Goal: Task Accomplishment & Management: Use online tool/utility

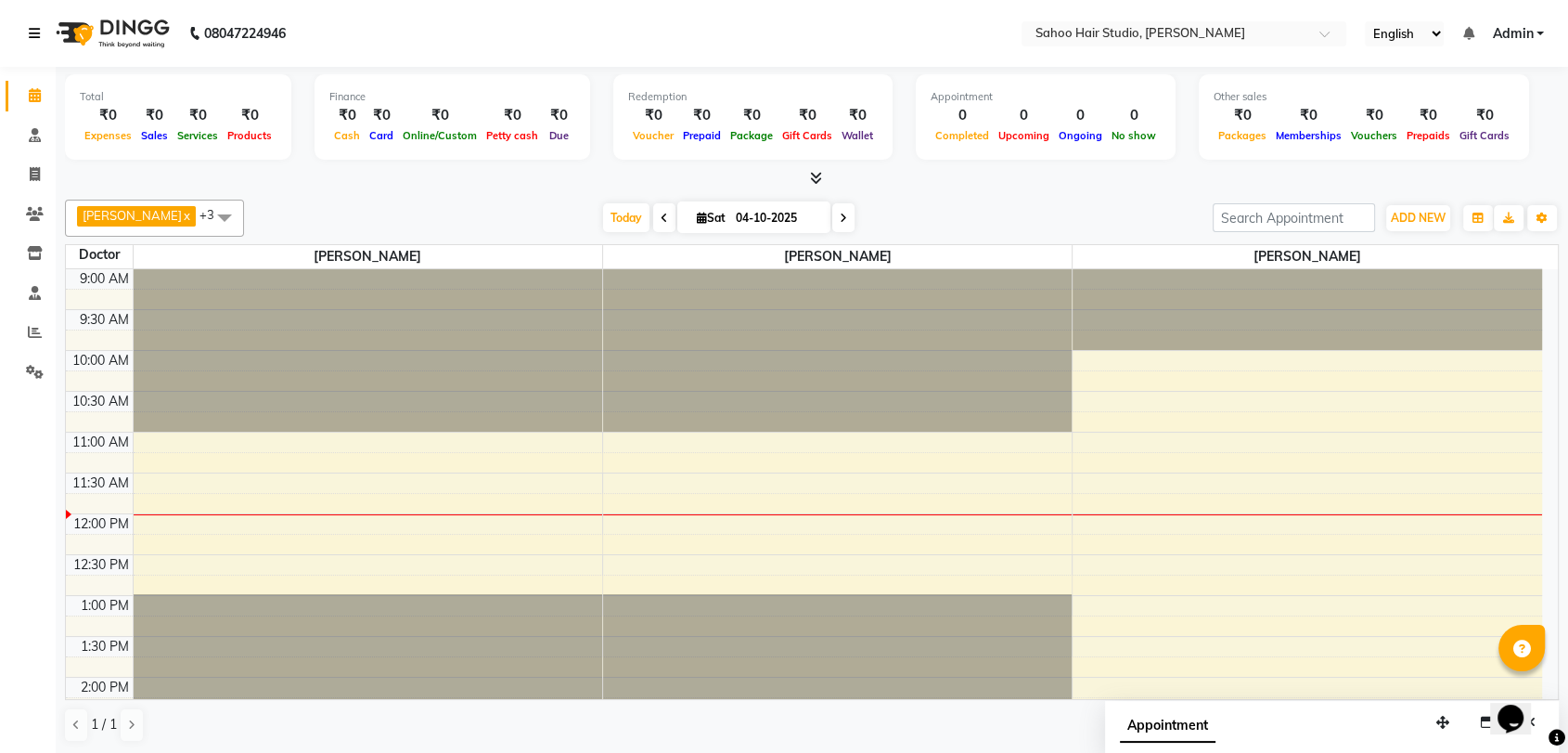
click at [33, 28] on icon at bounding box center [33, 32] width 11 height 13
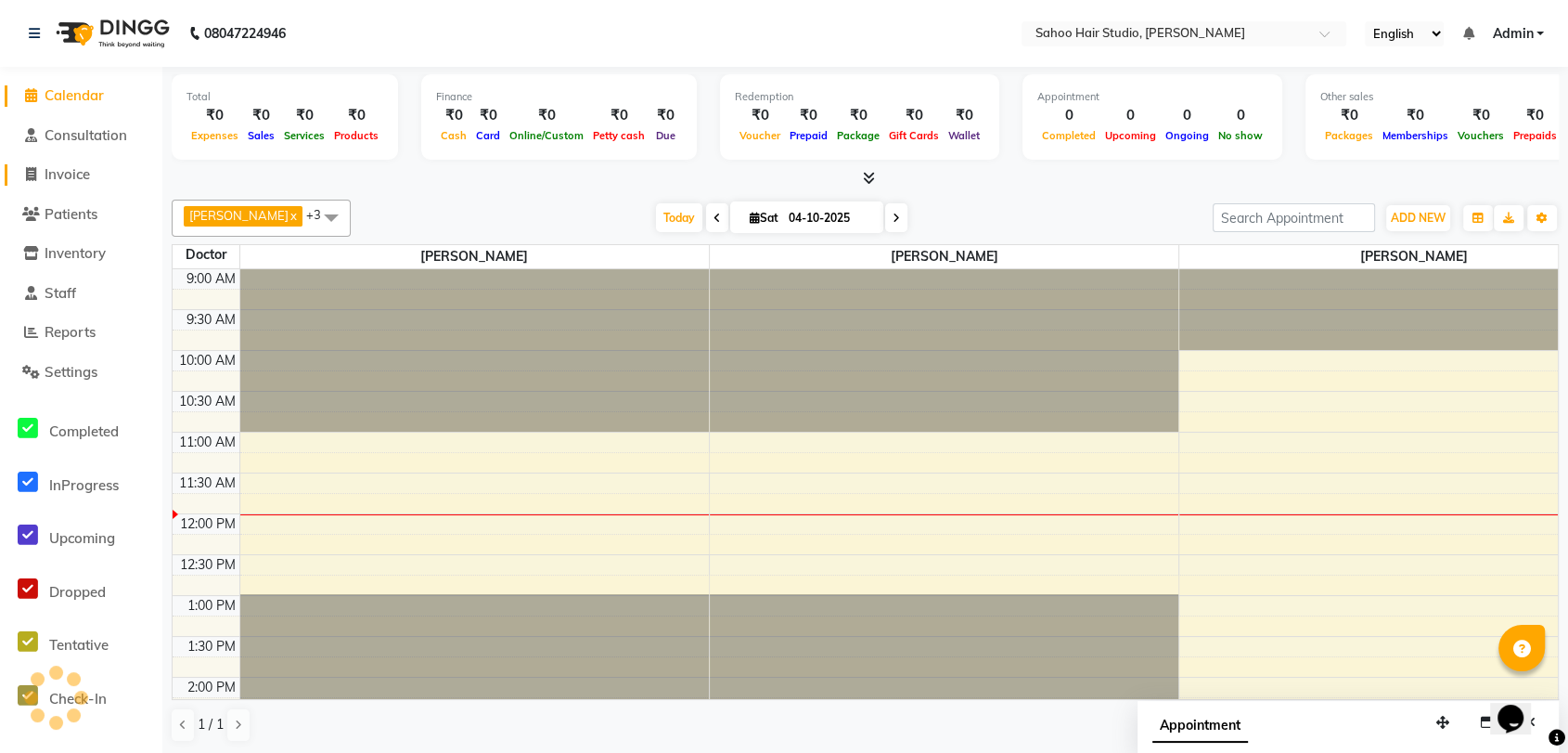
click at [89, 174] on span "Invoice" at bounding box center [67, 175] width 45 height 18
select select "service"
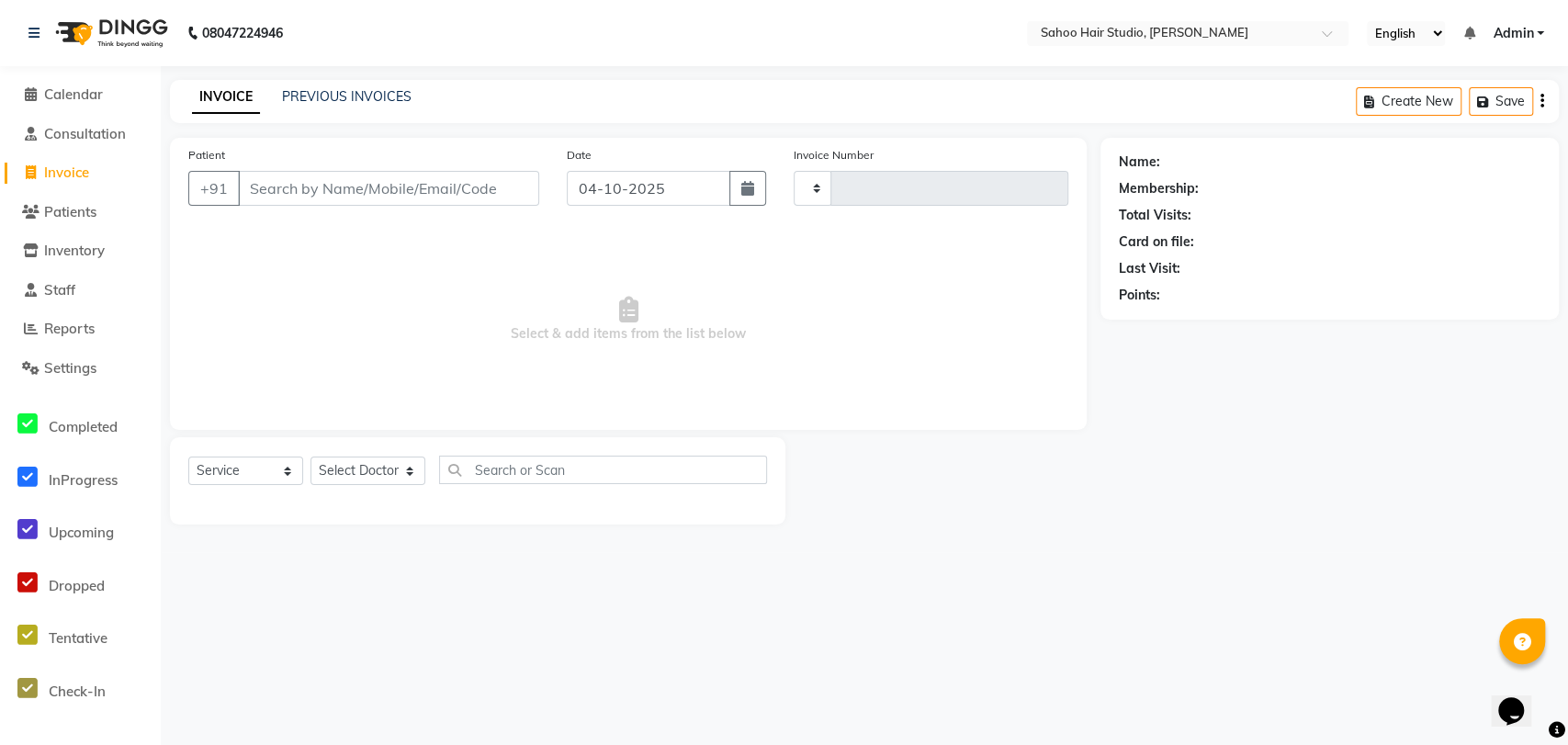
type input "0341"
select select "8465"
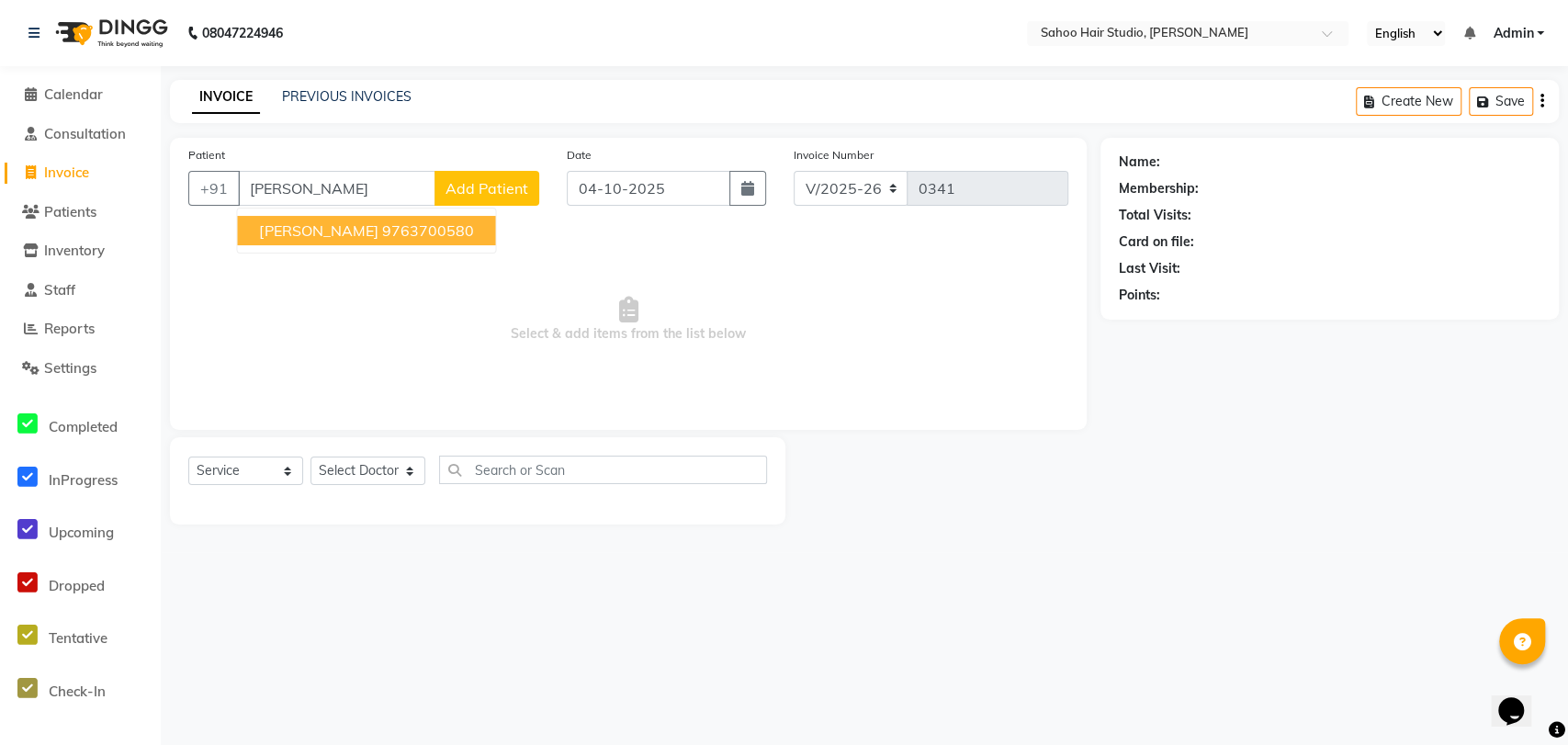
click at [345, 240] on button "[PERSON_NAME] 9763700580" at bounding box center [366, 230] width 258 height 29
type input "9763700580"
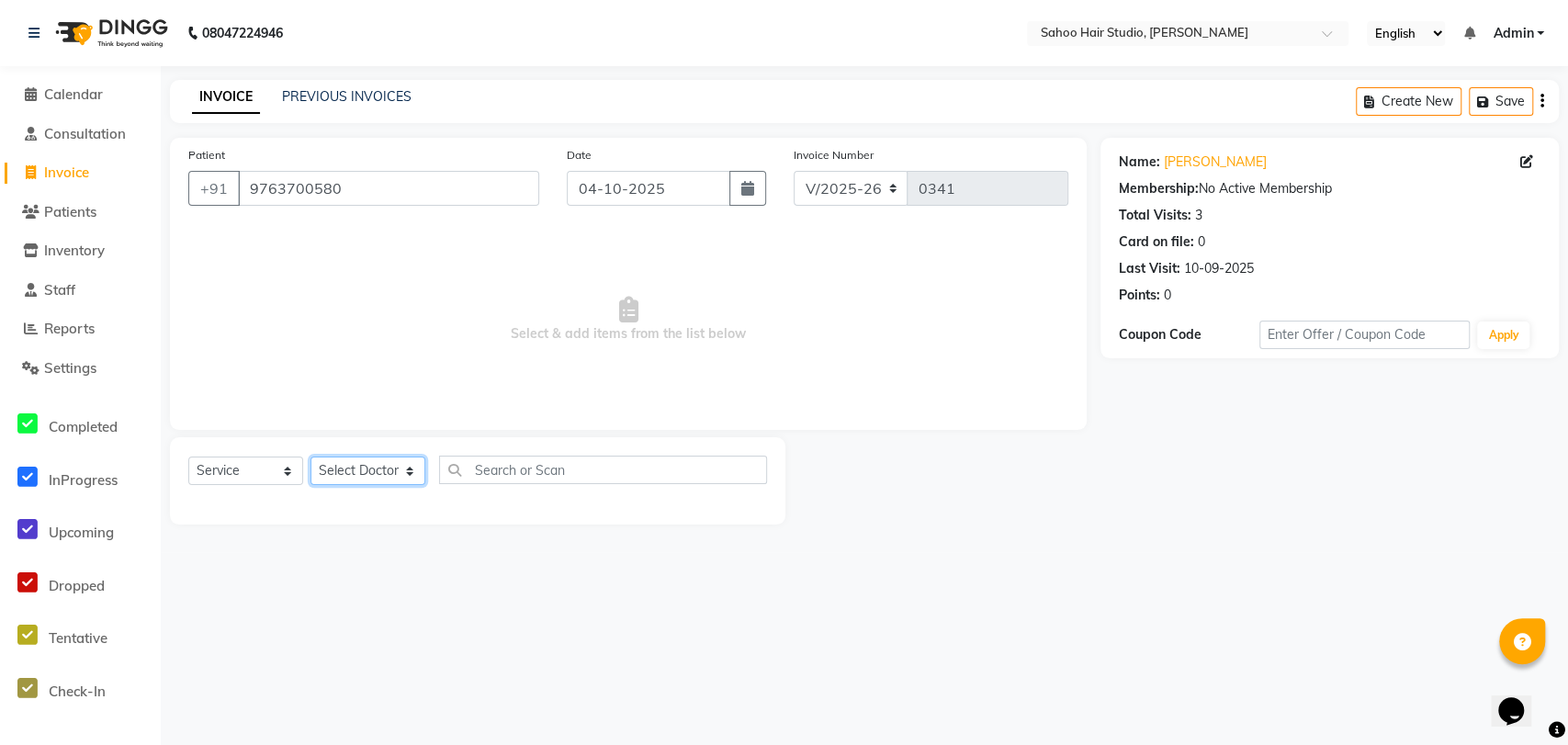
click at [340, 466] on select "Select Doctor [PERSON_NAME] [PERSON_NAME] [PERSON_NAME]" at bounding box center [368, 470] width 114 height 28
select select "82639"
click at [310, 457] on select "Select Doctor [PERSON_NAME] [PERSON_NAME] [PERSON_NAME]" at bounding box center [368, 470] width 114 height 28
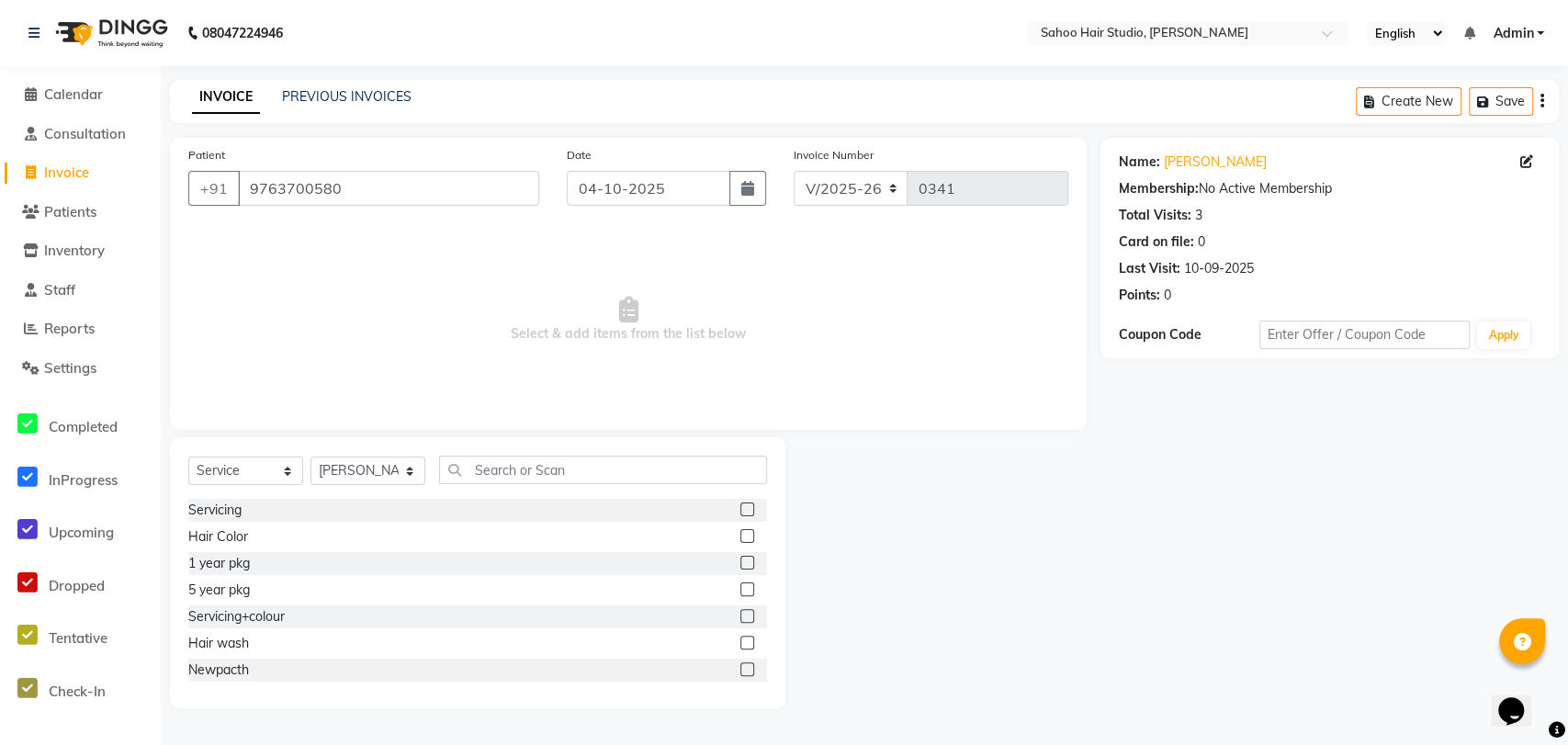
click at [740, 505] on label at bounding box center [747, 509] width 14 height 14
click at [740, 505] on input "checkbox" at bounding box center [746, 510] width 12 height 12
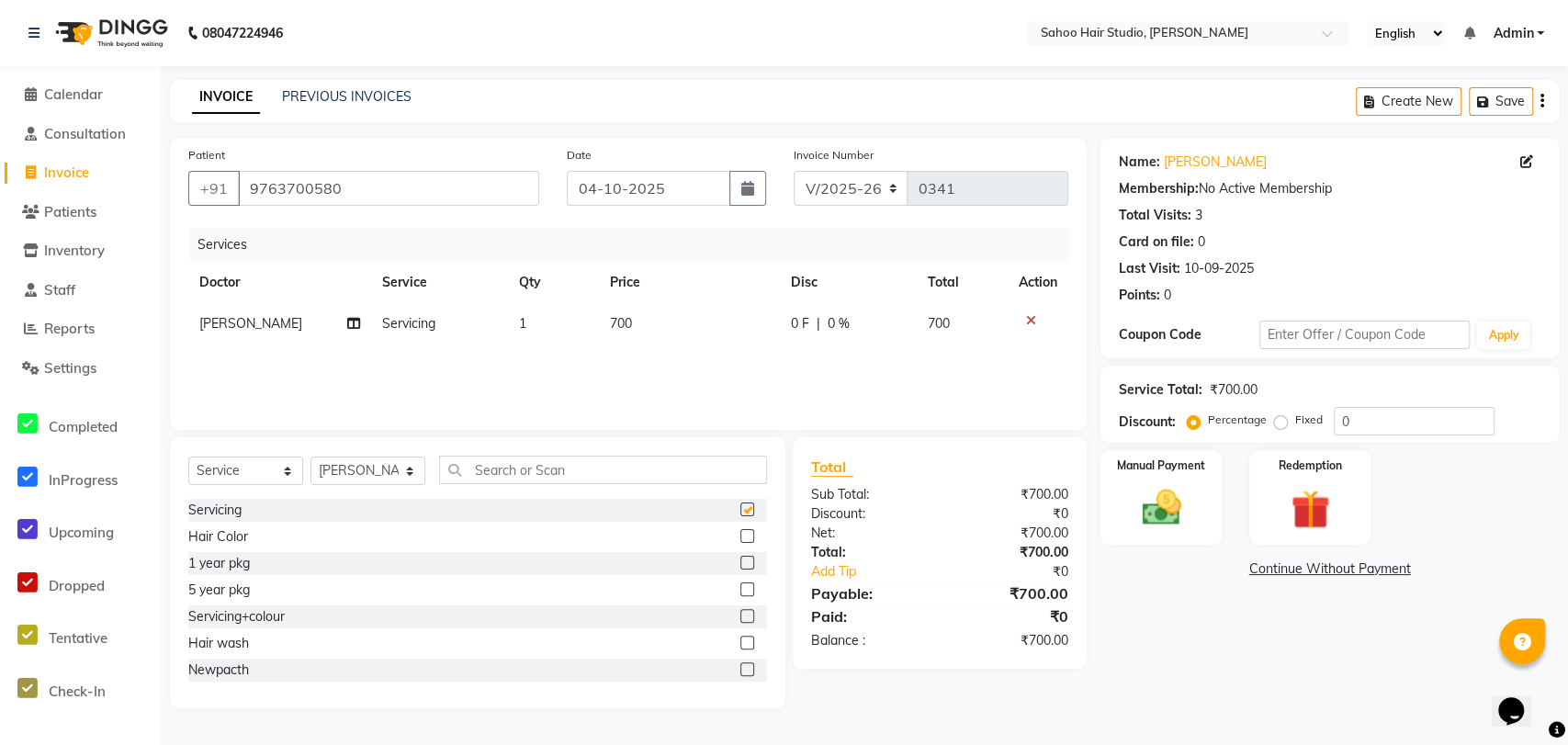
checkbox input "false"
click at [1147, 511] on img at bounding box center [1161, 507] width 66 height 47
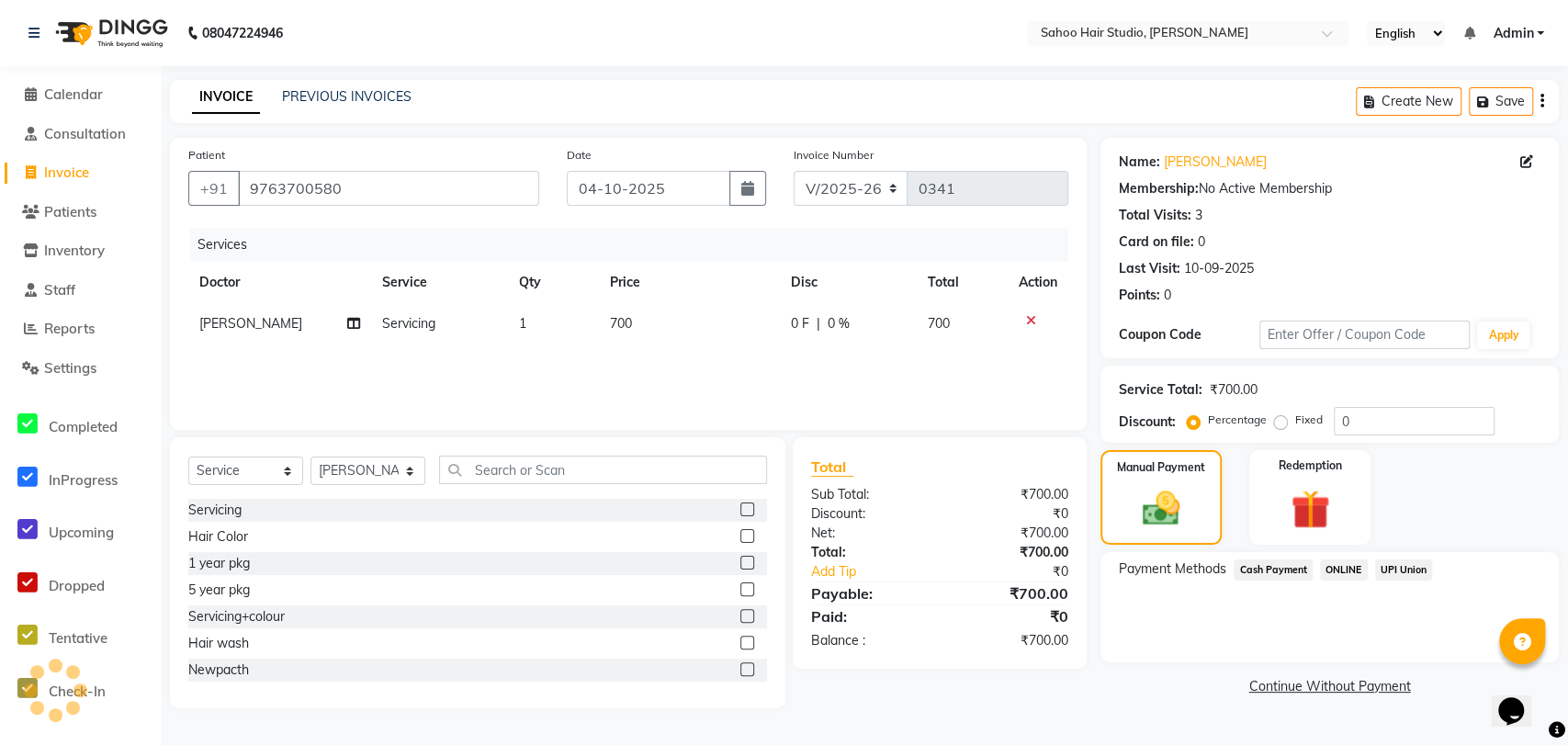
click at [1264, 574] on span "Cash Payment" at bounding box center [1273, 570] width 79 height 21
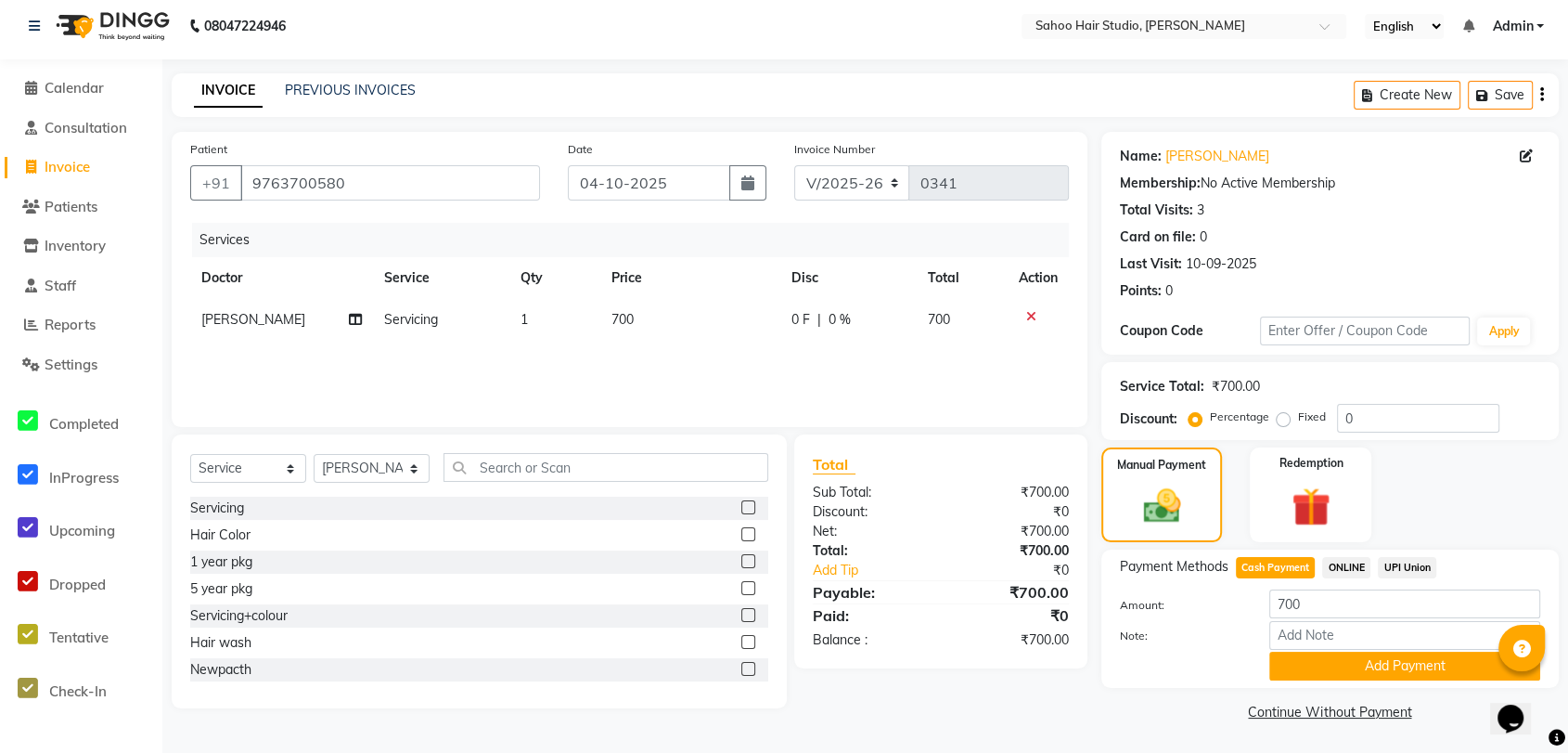
scroll to position [8, 0]
click at [1369, 661] on button "Add Payment" at bounding box center [1404, 666] width 270 height 28
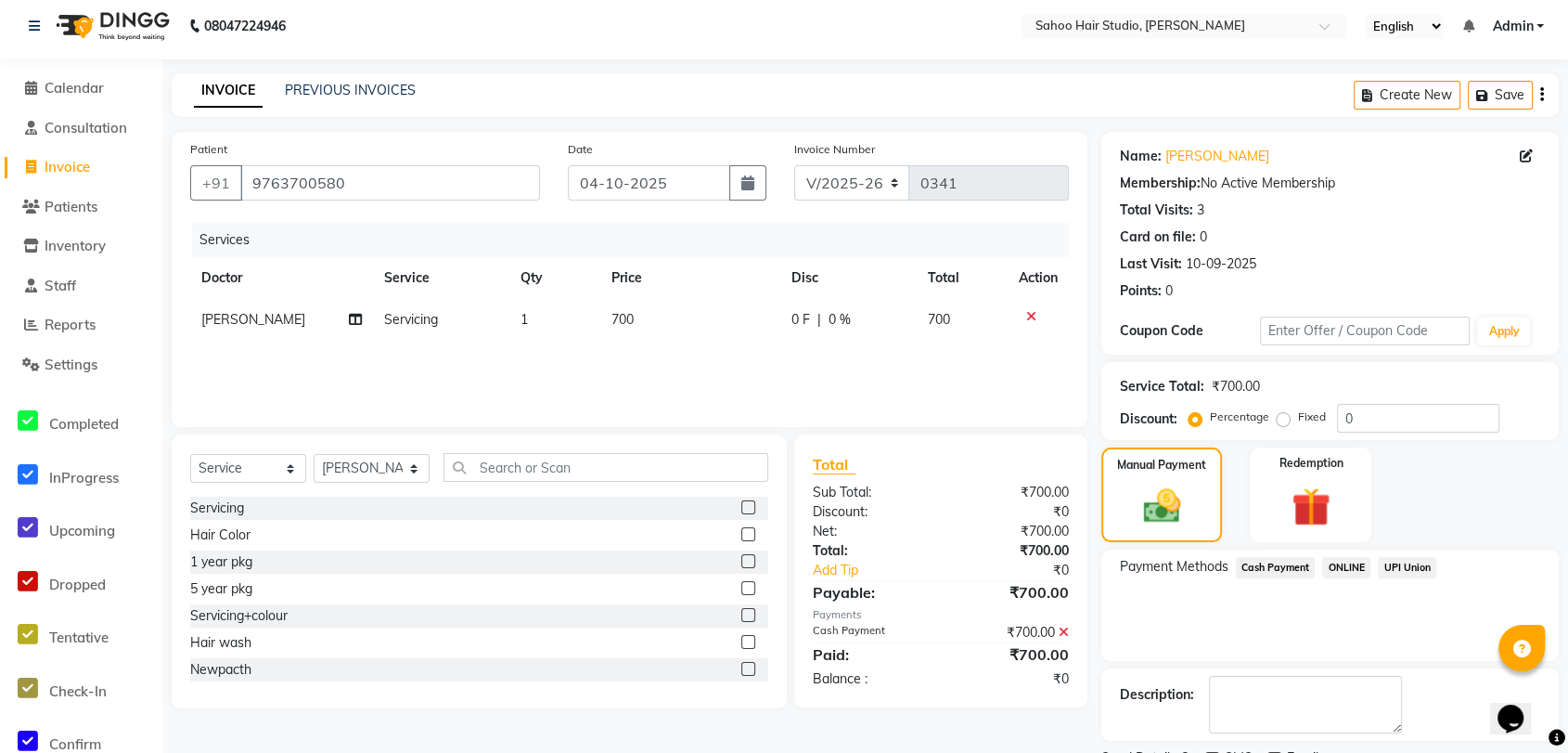
scroll to position [85, 0]
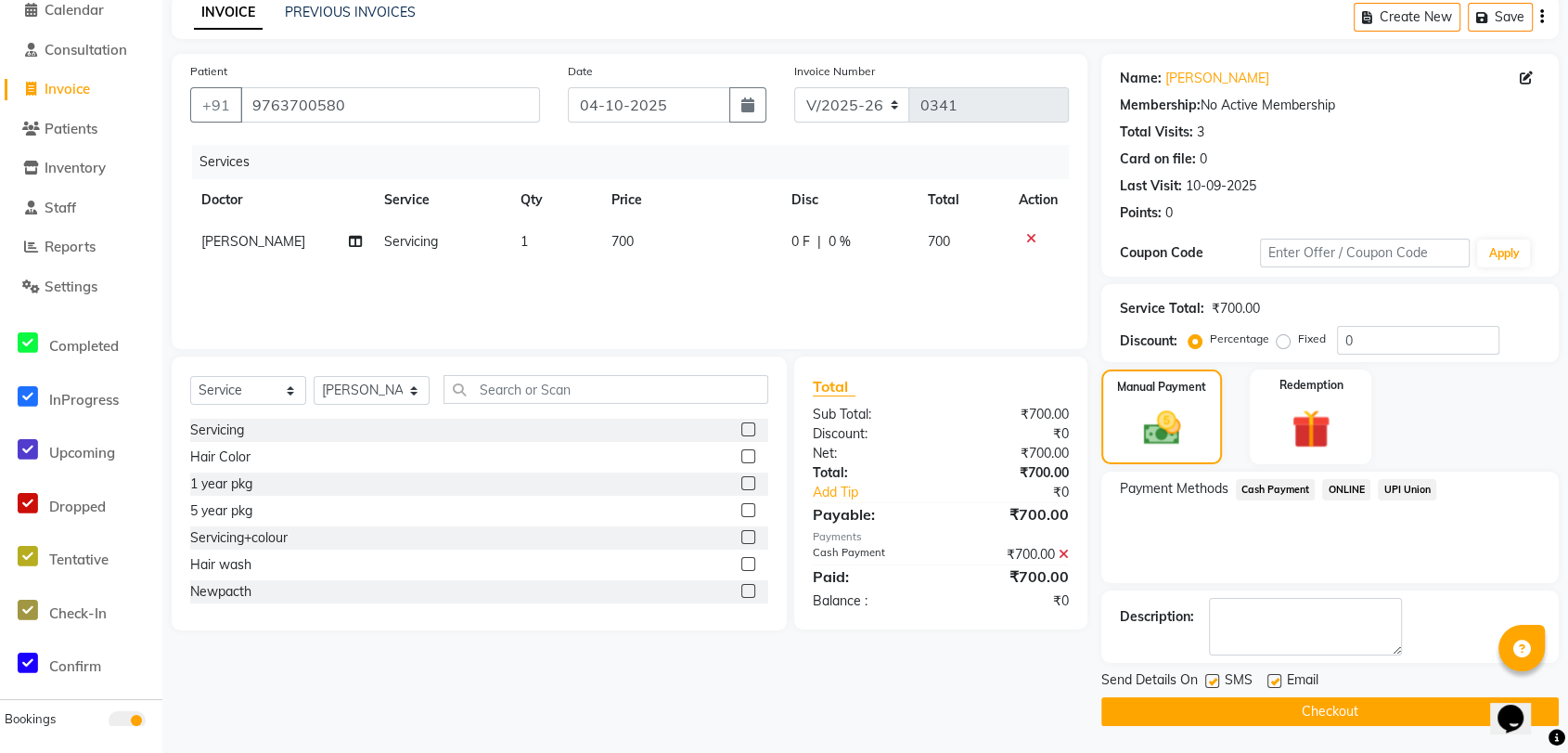
click at [1213, 678] on label at bounding box center [1212, 680] width 14 height 14
click at [1213, 678] on input "checkbox" at bounding box center [1211, 681] width 12 height 12
checkbox input "false"
click at [1232, 704] on button "Checkout" at bounding box center [1330, 711] width 458 height 28
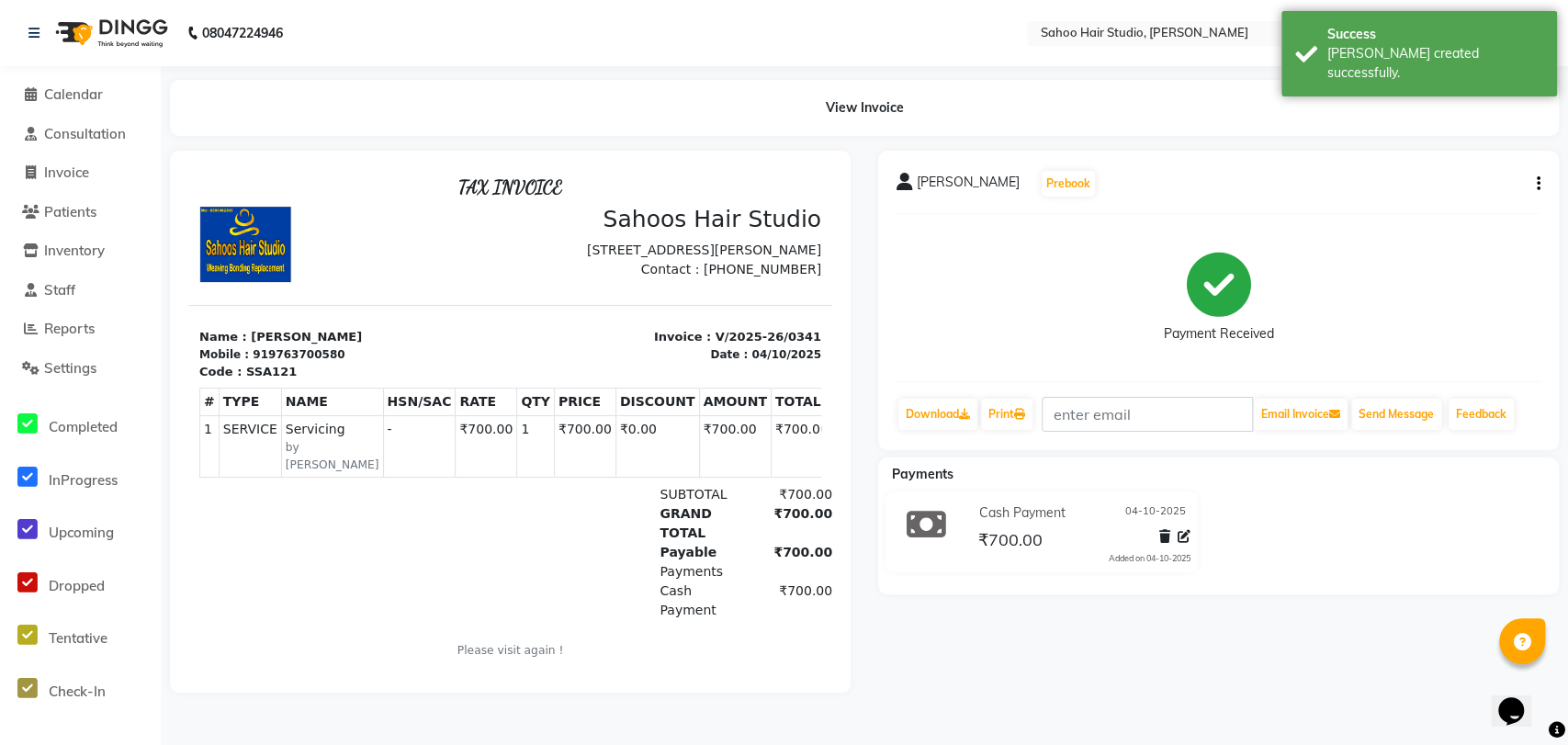
select select "8465"
select select "service"
